Goal: Task Accomplishment & Management: Manage account settings

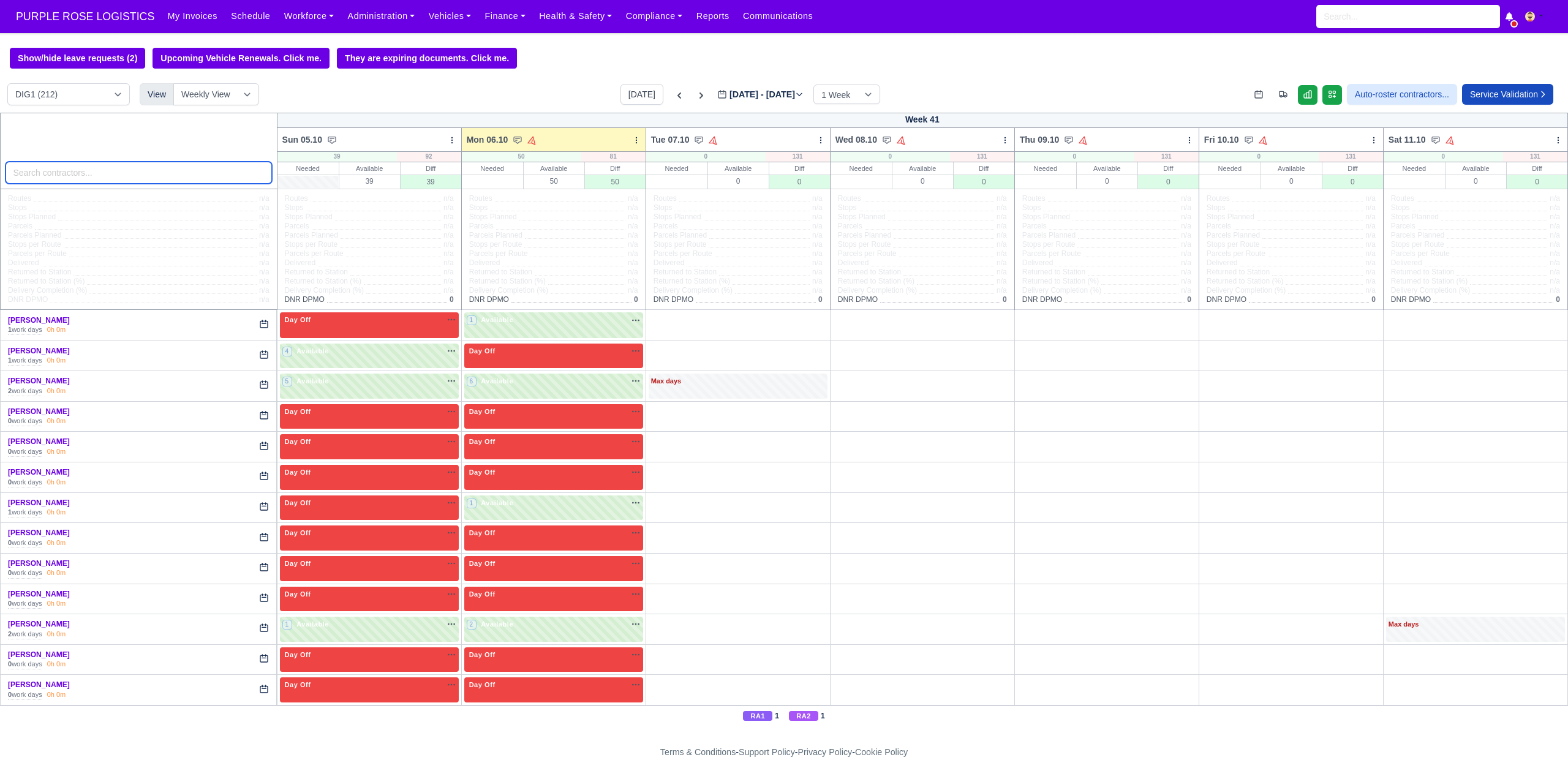
click at [86, 176] on input "search" at bounding box center [138, 172] width 266 height 22
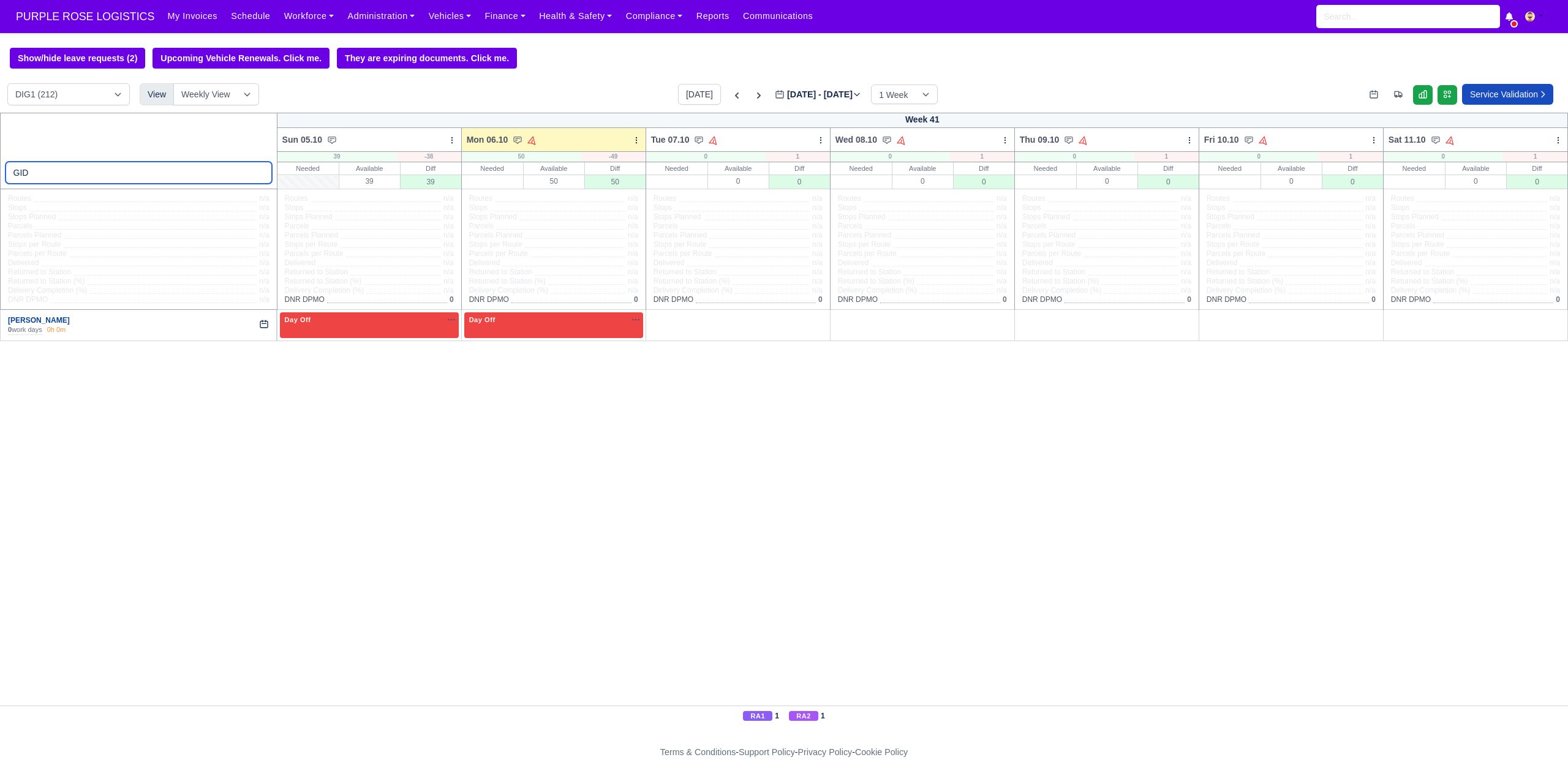
type input "GID"
click at [47, 320] on link "[PERSON_NAME]" at bounding box center [39, 320] width 62 height 9
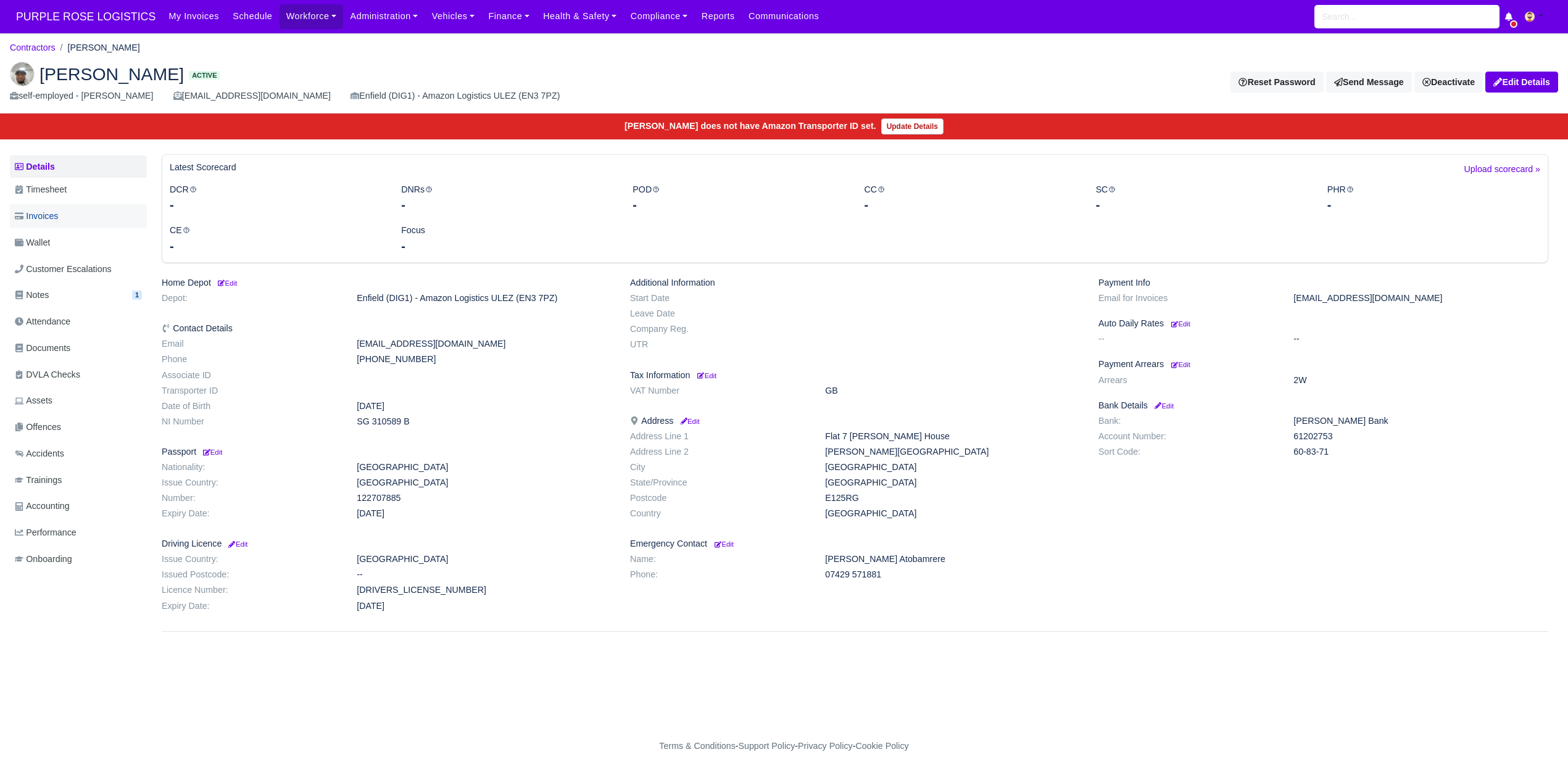
click at [78, 218] on link "Invoices" at bounding box center [78, 216] width 137 height 24
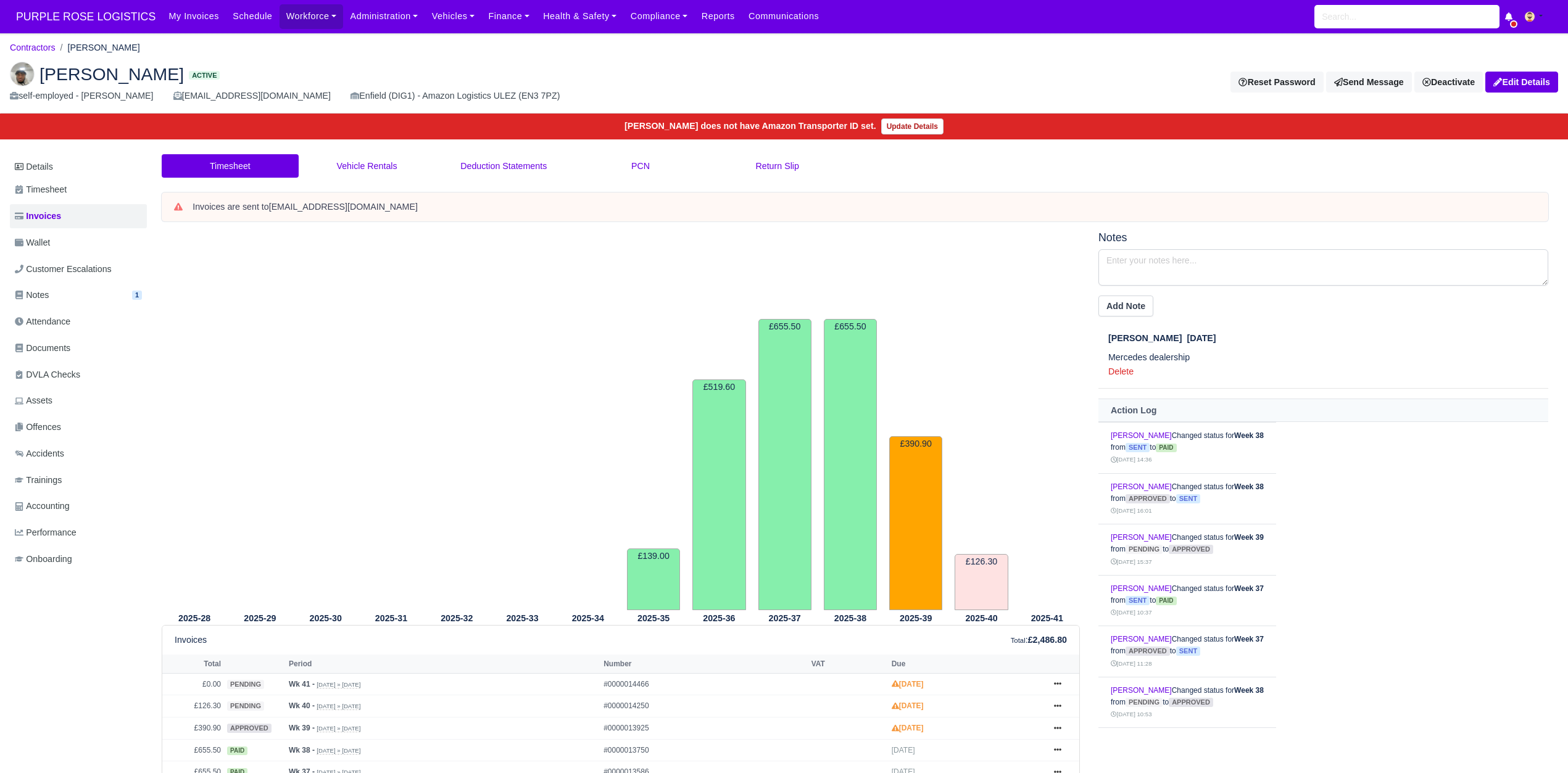
scroll to position [137, 0]
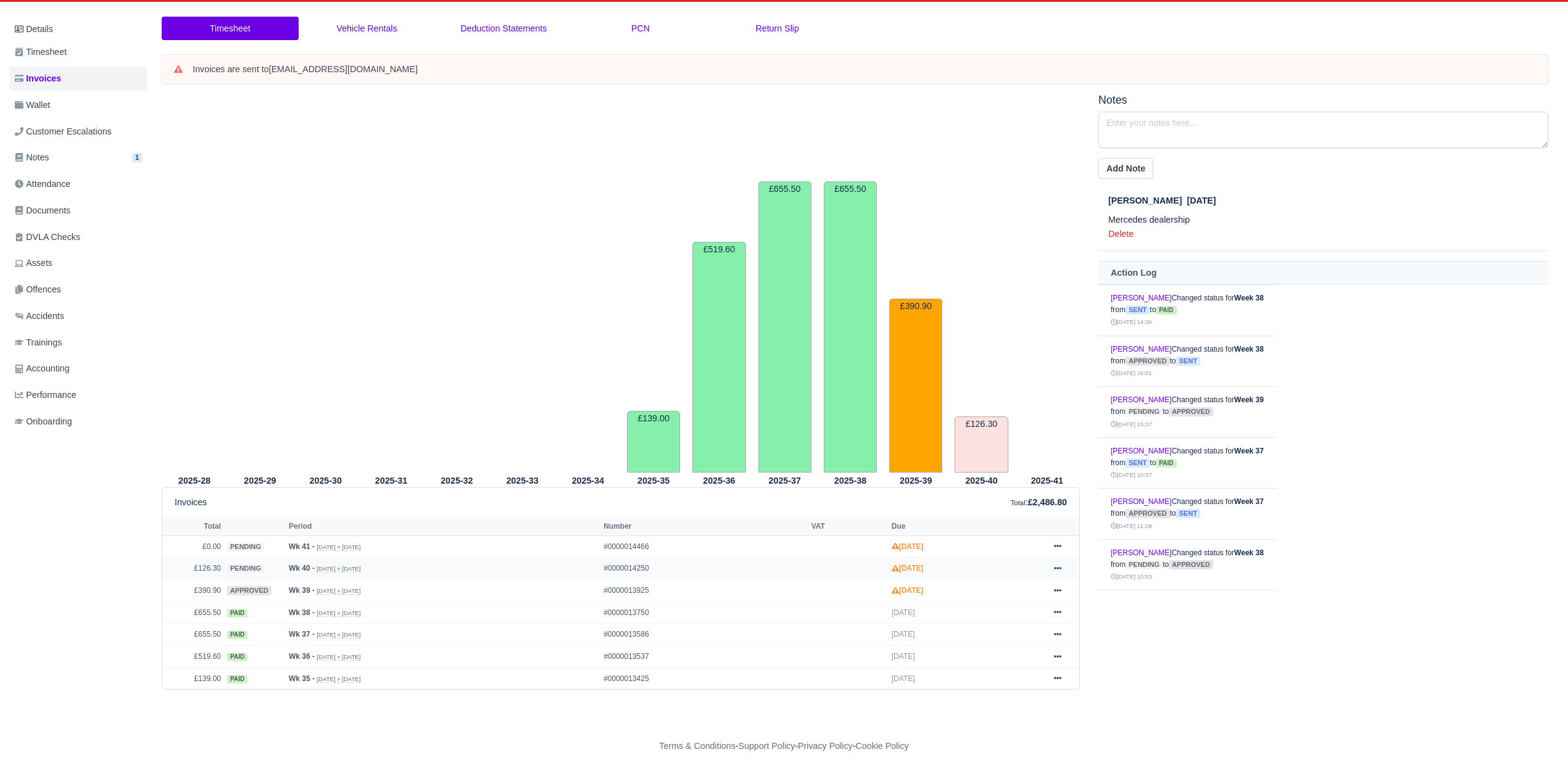
drag, startPoint x: 1056, startPoint y: 595, endPoint x: 1053, endPoint y: 566, distance: 29.2
click at [1056, 594] on icon at bounding box center [1058, 590] width 7 height 7
click at [990, 668] on link "Hold" at bounding box center [1011, 666] width 110 height 26
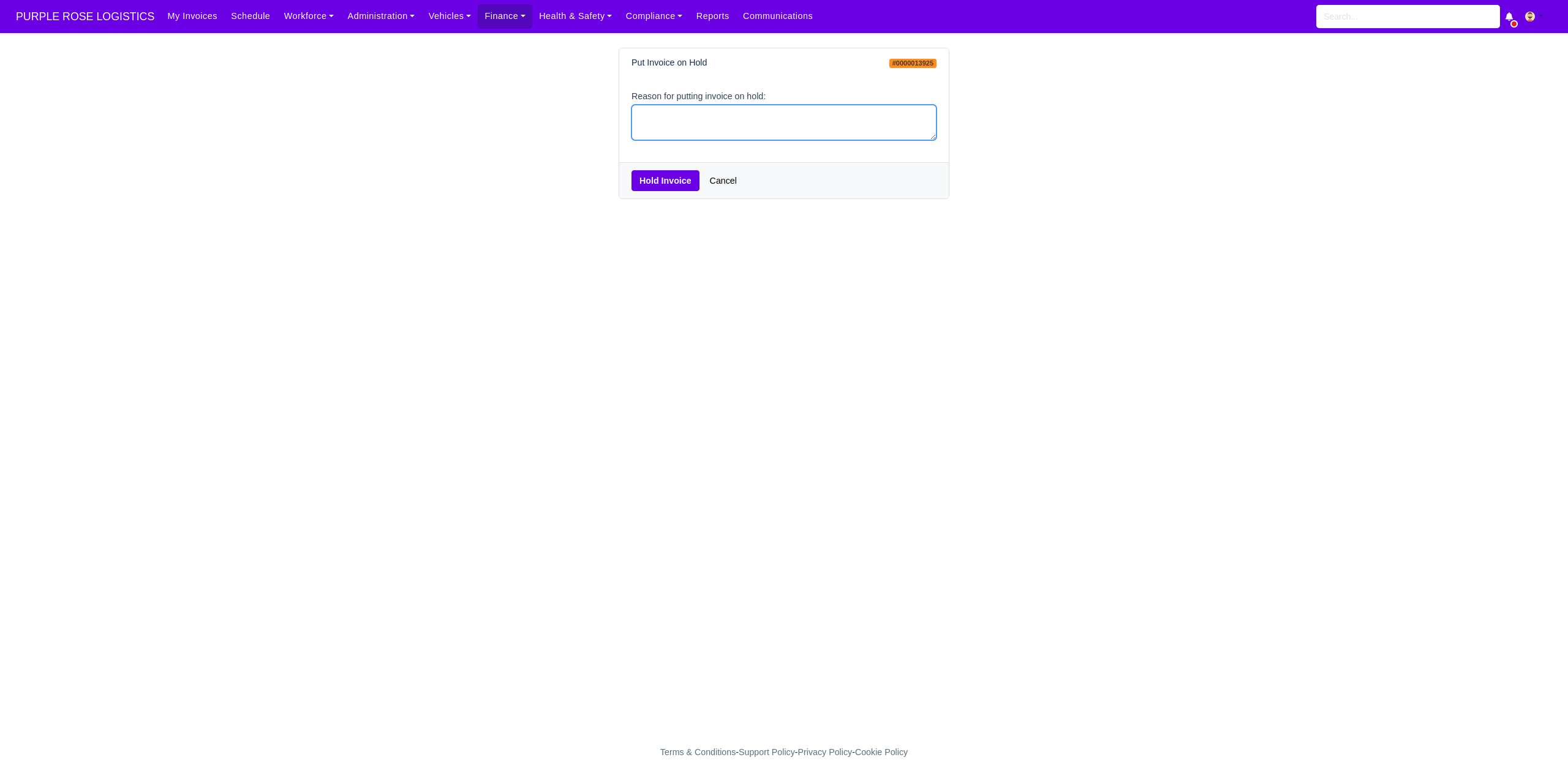
click at [753, 118] on textarea "Reason for putting invoice on hold:" at bounding box center [784, 123] width 305 height 36
type textarea "PCNS"
click at [658, 188] on button "Hold Invoice" at bounding box center [665, 181] width 68 height 21
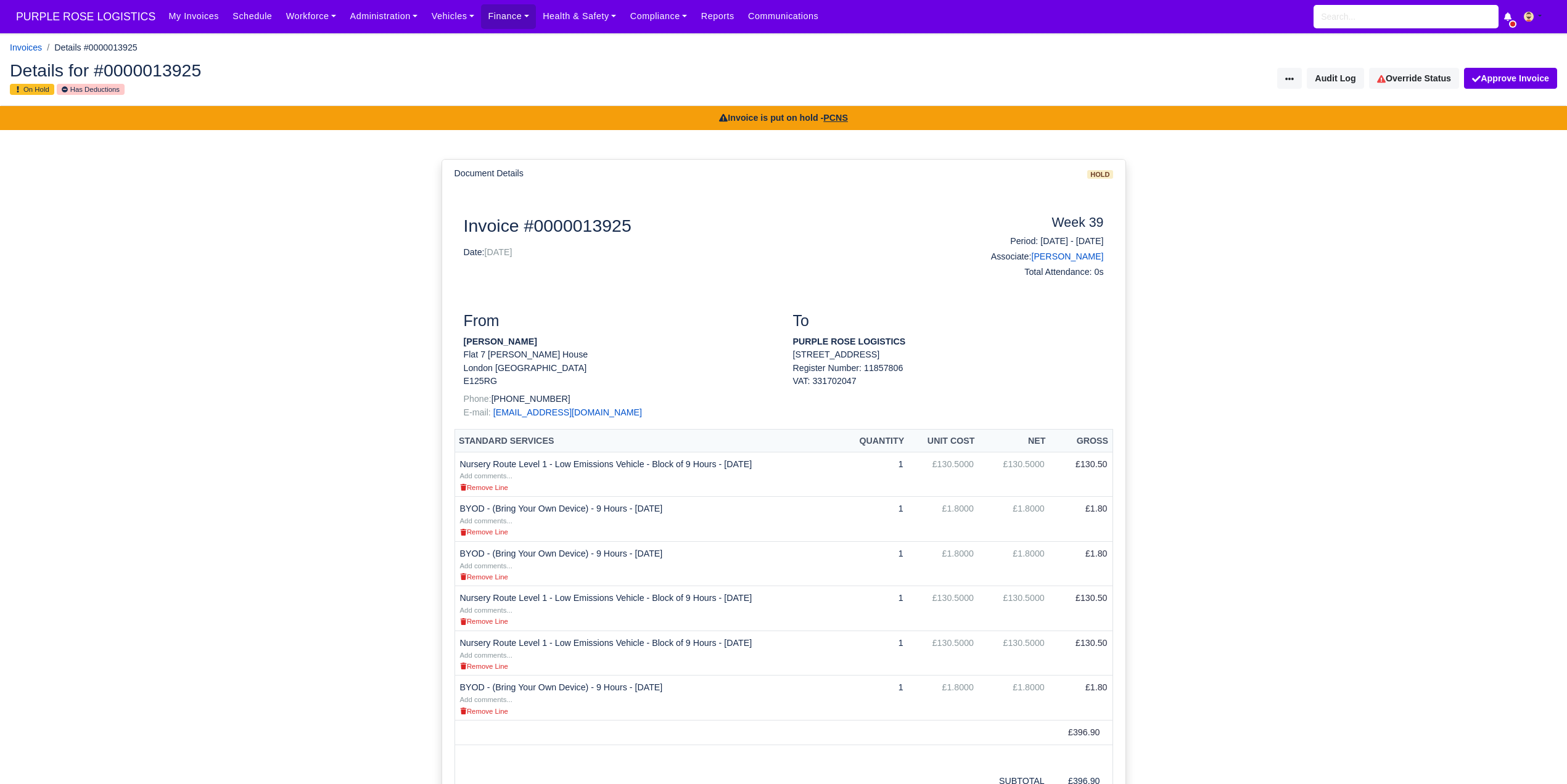
click at [309, 28] on link "Workforce" at bounding box center [311, 16] width 65 height 24
click at [309, 49] on link "Manpower" at bounding box center [335, 44] width 100 height 26
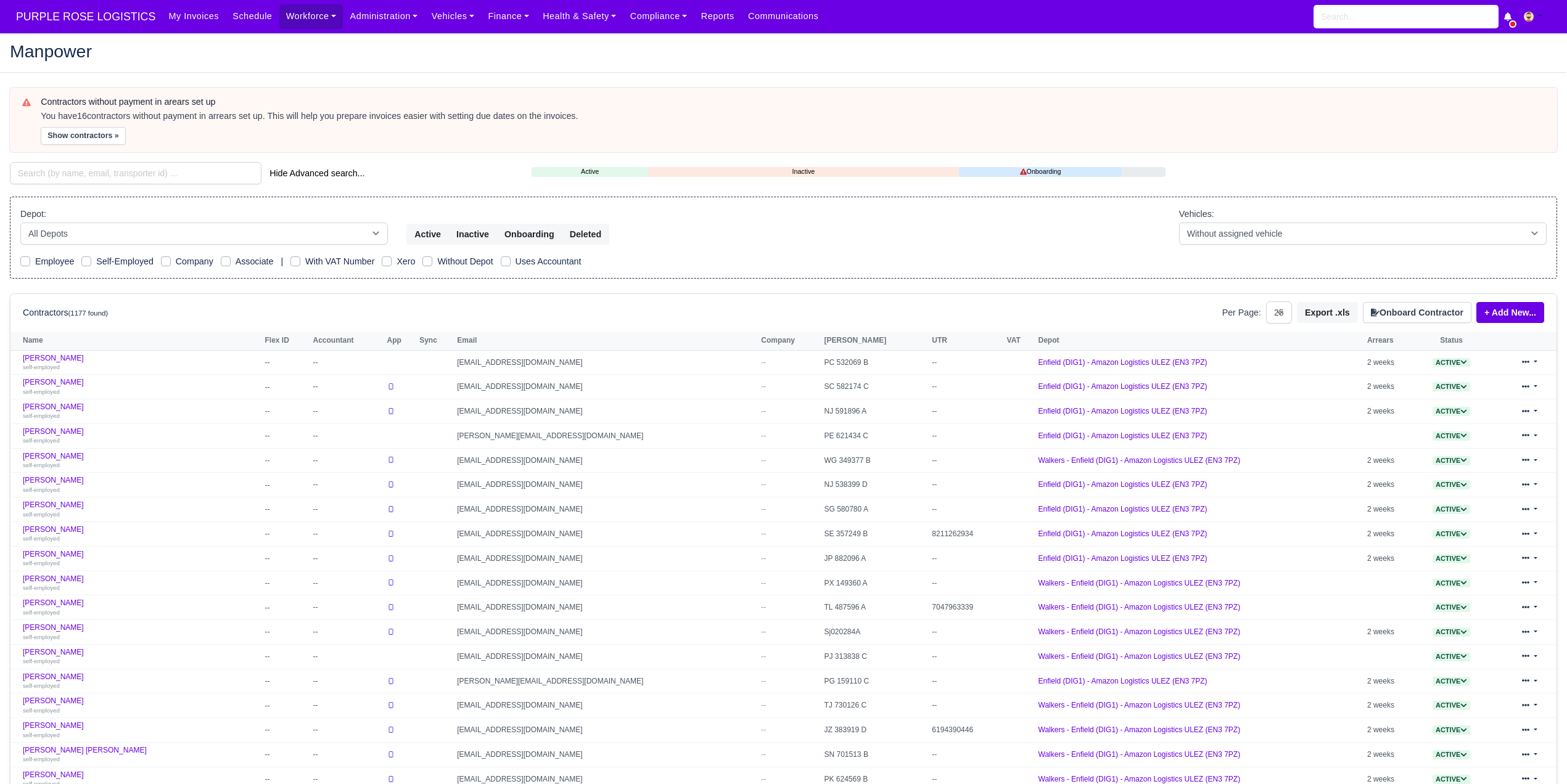
select select "25"
click at [145, 178] on input "search" at bounding box center [135, 173] width 252 height 22
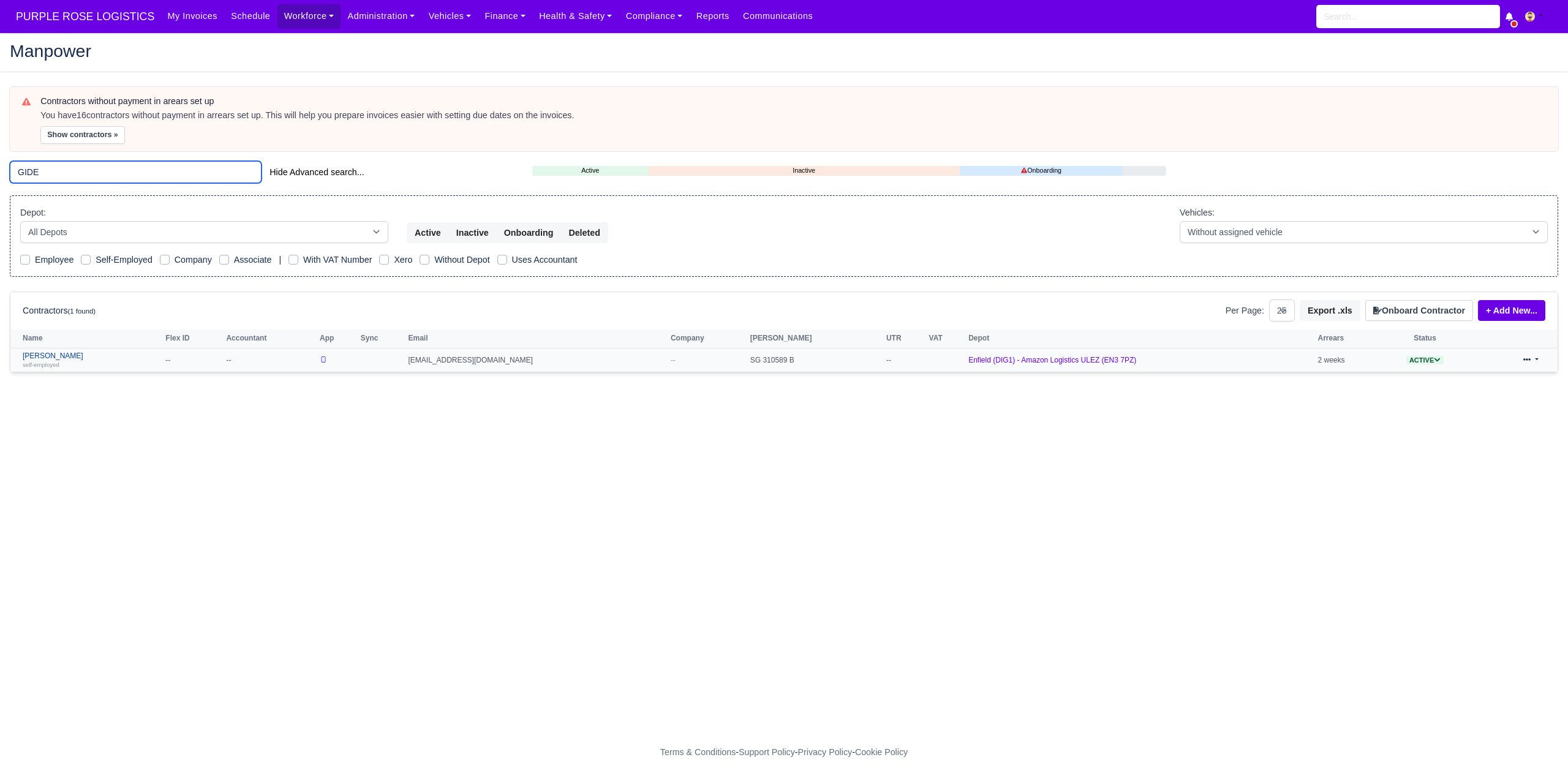
type input "GIDE"
click at [69, 360] on link "Gideon Atobamrere self-employed" at bounding box center [90, 361] width 136 height 18
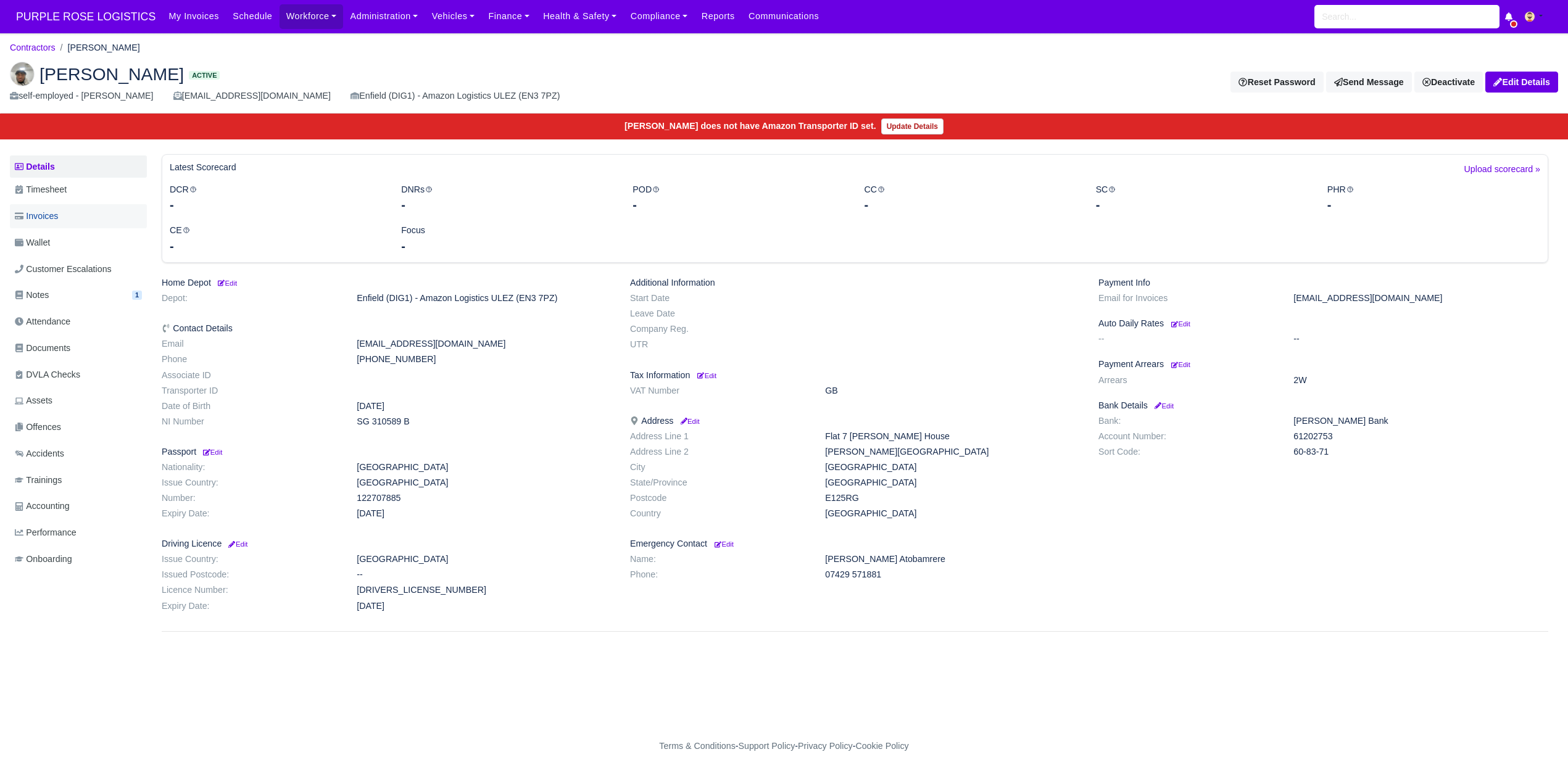
click at [74, 220] on link "Invoices" at bounding box center [78, 216] width 137 height 24
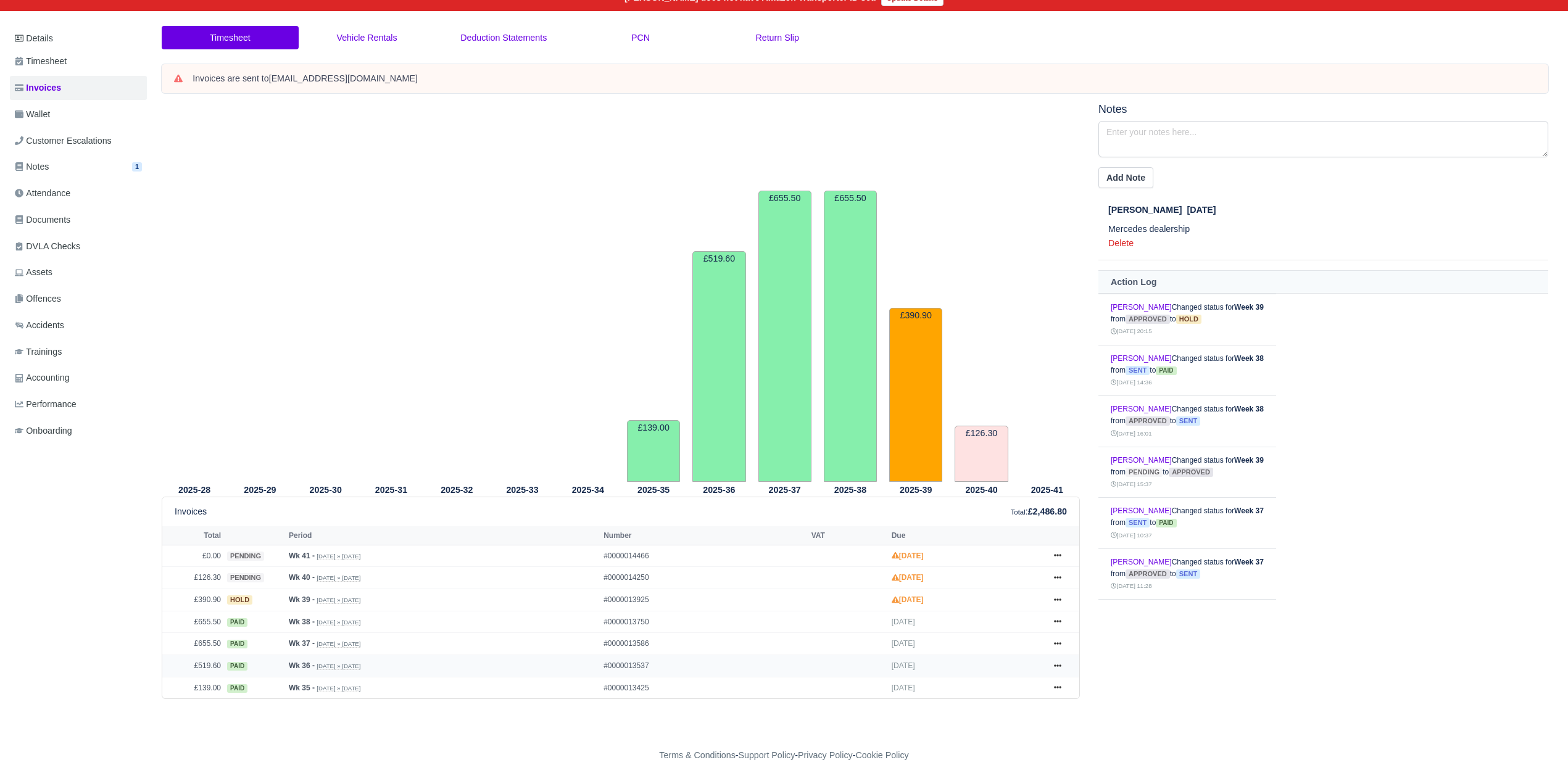
scroll to position [137, 0]
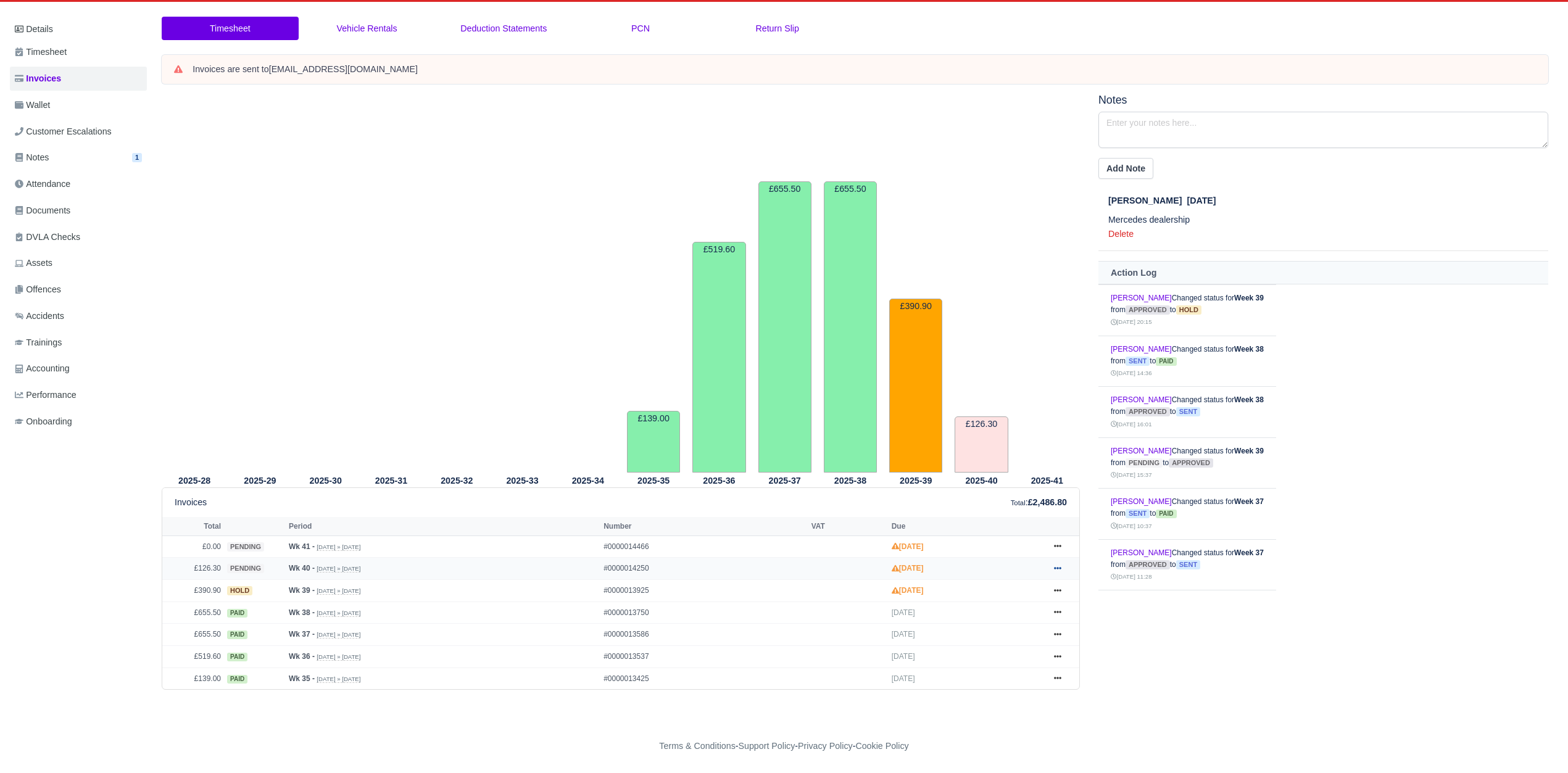
click at [1056, 568] on icon at bounding box center [1058, 568] width 7 height 7
click at [1013, 647] on link "Hold" at bounding box center [1011, 644] width 110 height 26
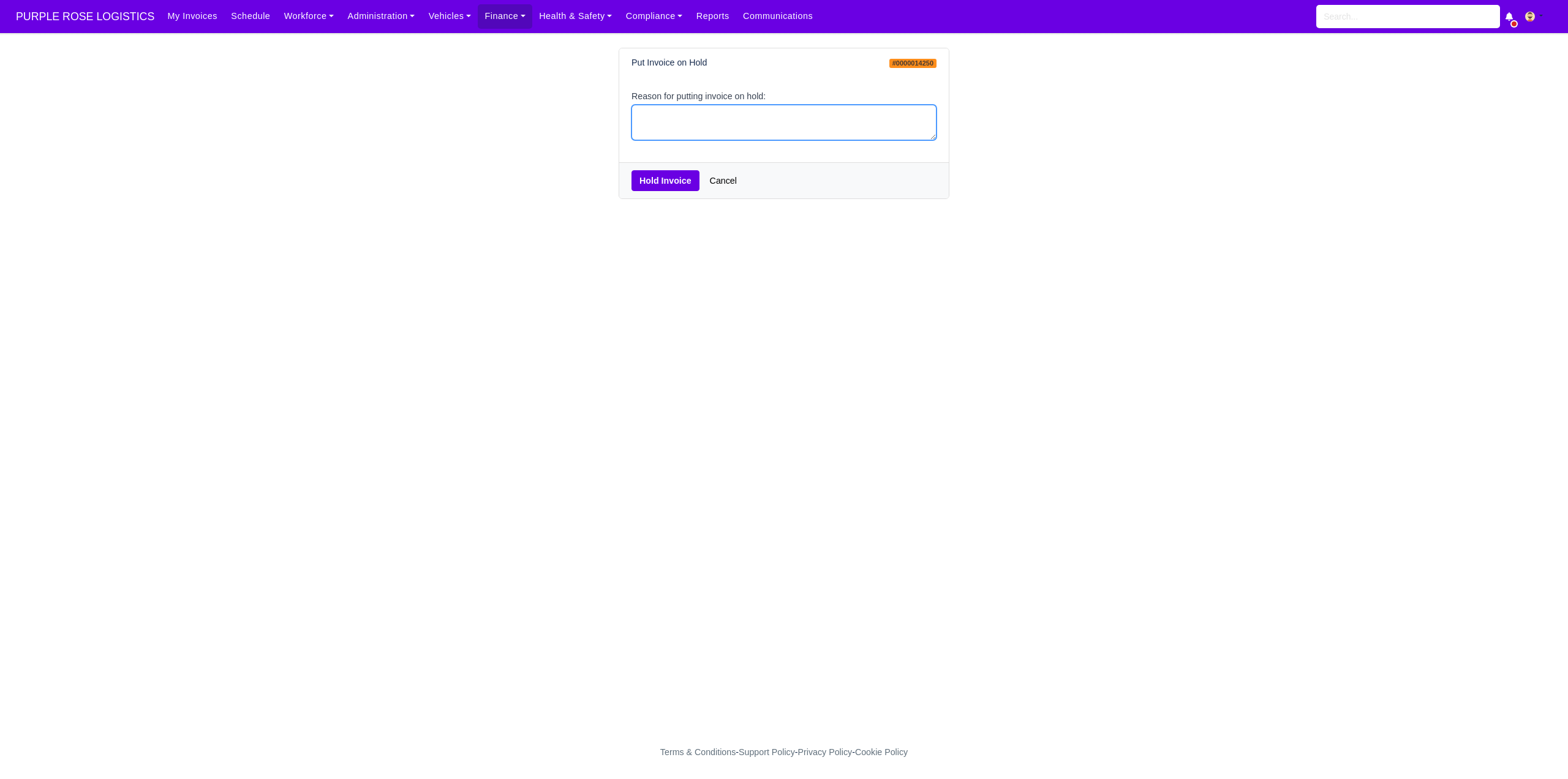
click at [690, 125] on textarea "Reason for putting invoice on hold:" at bounding box center [784, 123] width 305 height 36
type textarea "PCNS"
click at [673, 178] on button "Hold Invoice" at bounding box center [665, 181] width 68 height 21
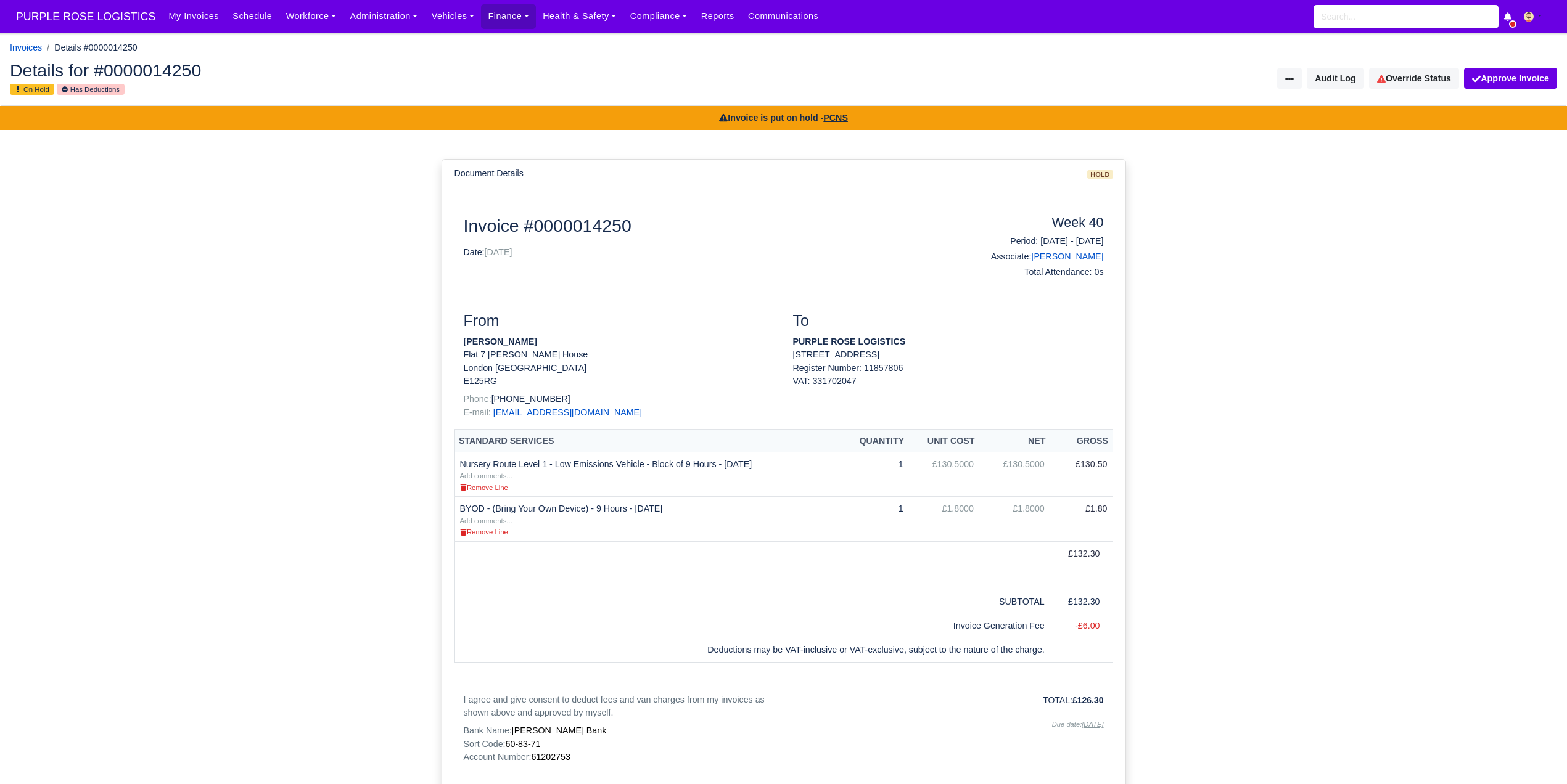
click at [89, 17] on span "PURPLE ROSE LOGISTICS" at bounding box center [85, 16] width 152 height 25
